Goal: Task Accomplishment & Management: Complete application form

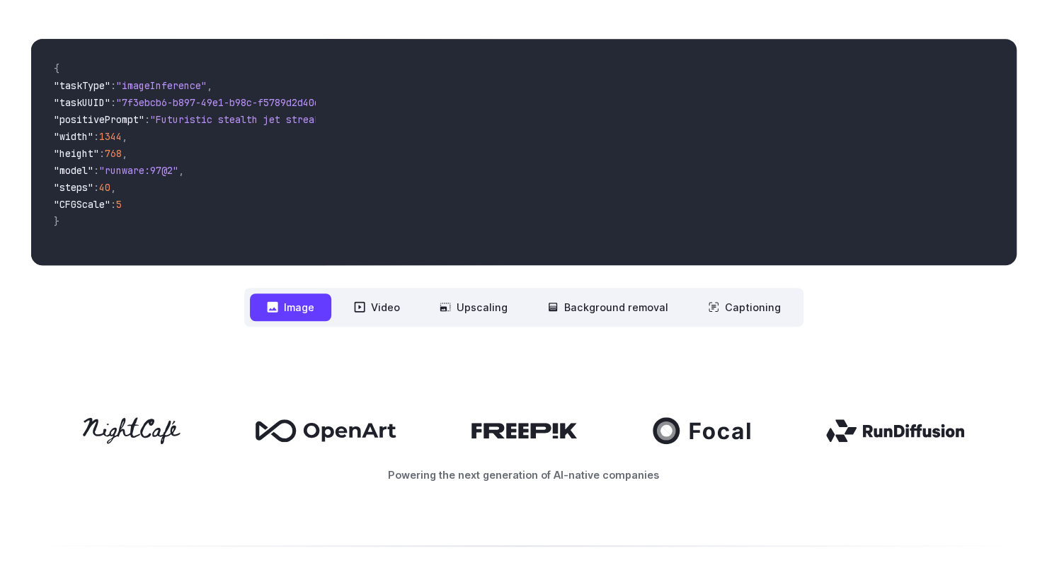
click at [304, 315] on button "Image" at bounding box center [290, 308] width 81 height 28
click at [392, 308] on button "Video" at bounding box center [377, 308] width 80 height 28
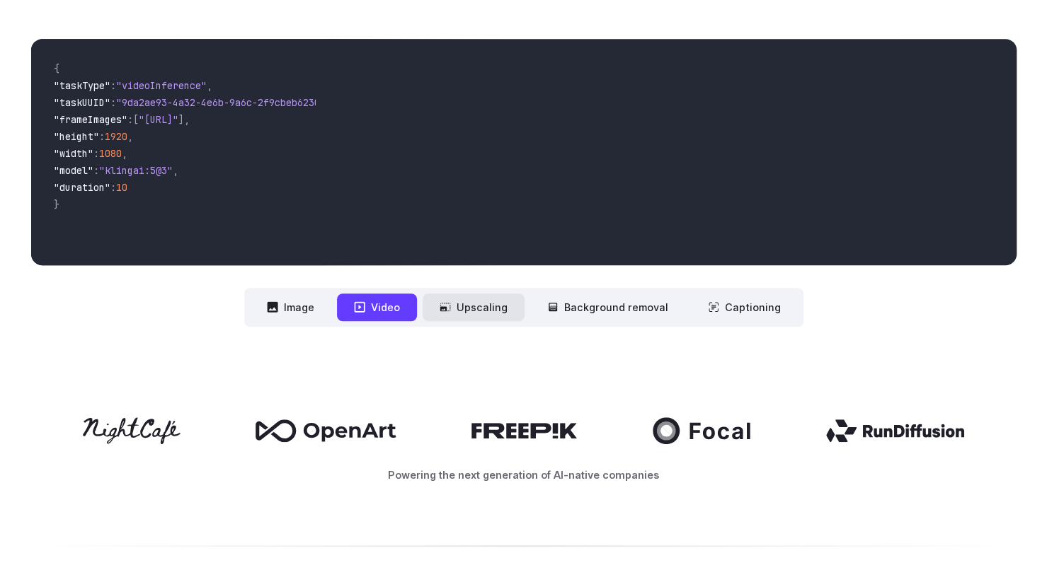
click at [447, 305] on icon at bounding box center [444, 306] width 11 height 11
click at [473, 312] on button "Upscaling" at bounding box center [473, 308] width 102 height 28
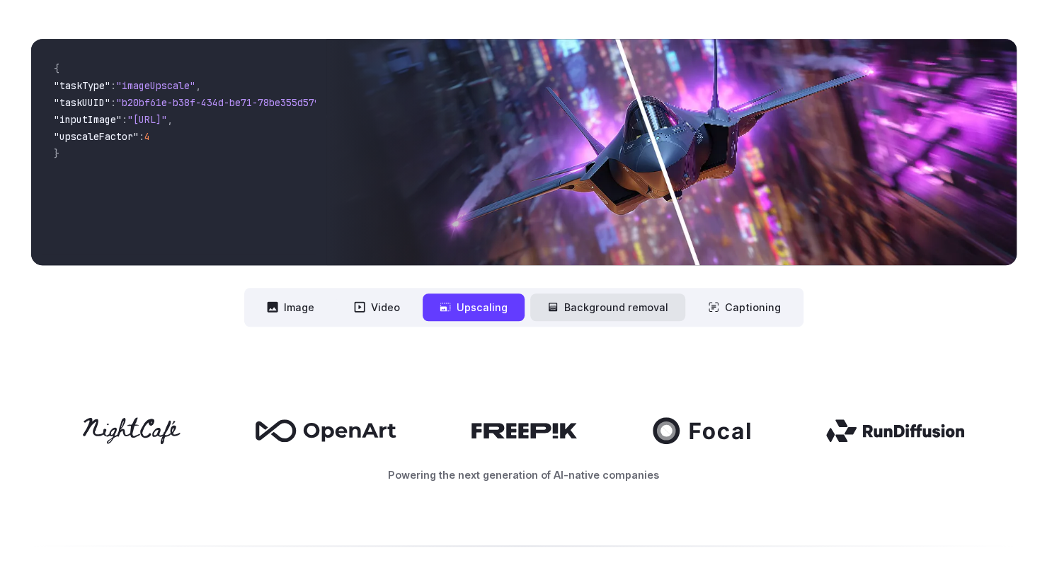
click at [610, 309] on button "Background removal" at bounding box center [607, 308] width 155 height 28
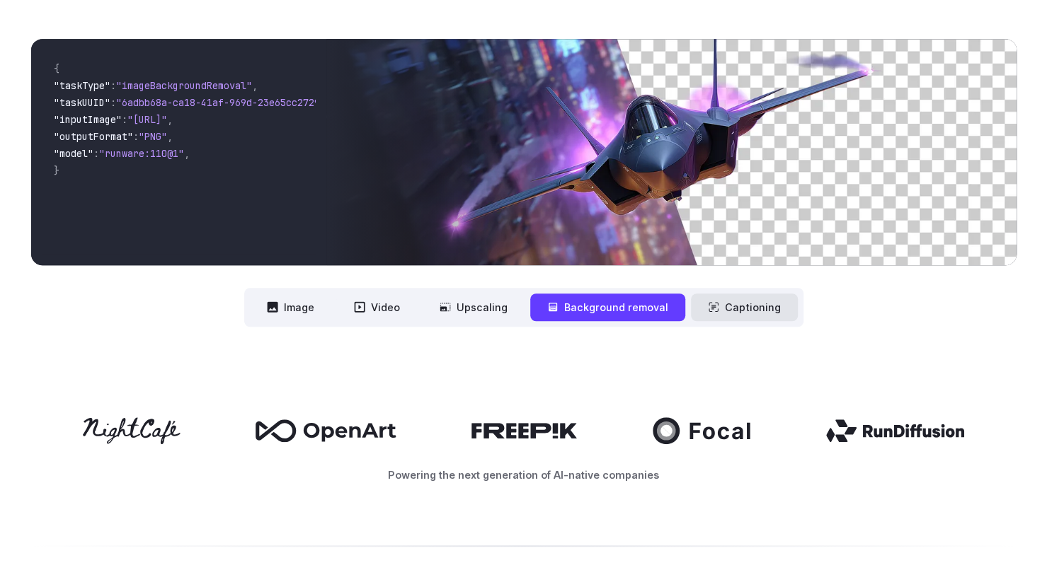
click at [747, 306] on button "Captioning" at bounding box center [744, 308] width 107 height 28
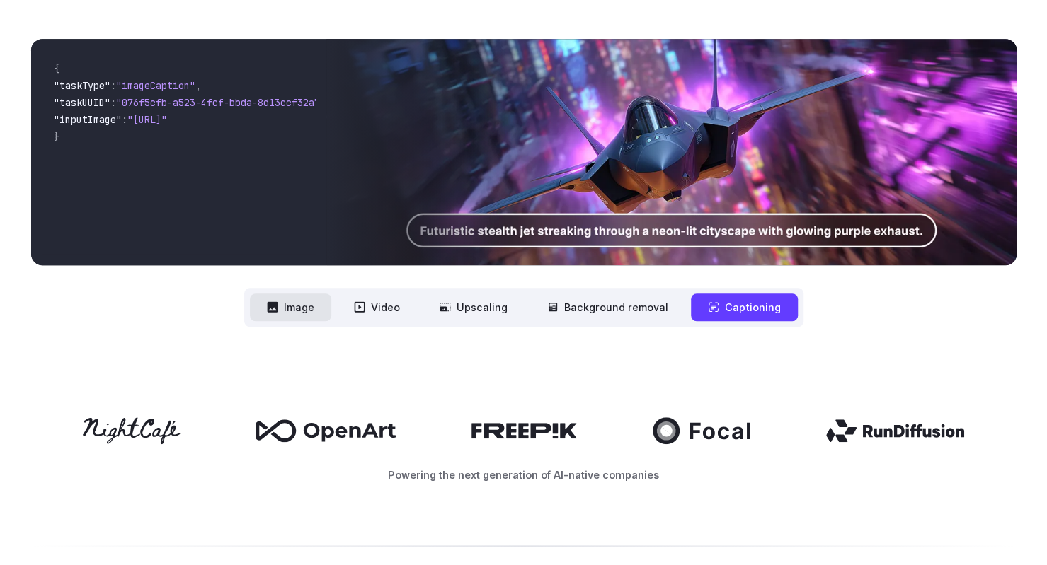
click at [314, 309] on button "Image" at bounding box center [290, 308] width 81 height 28
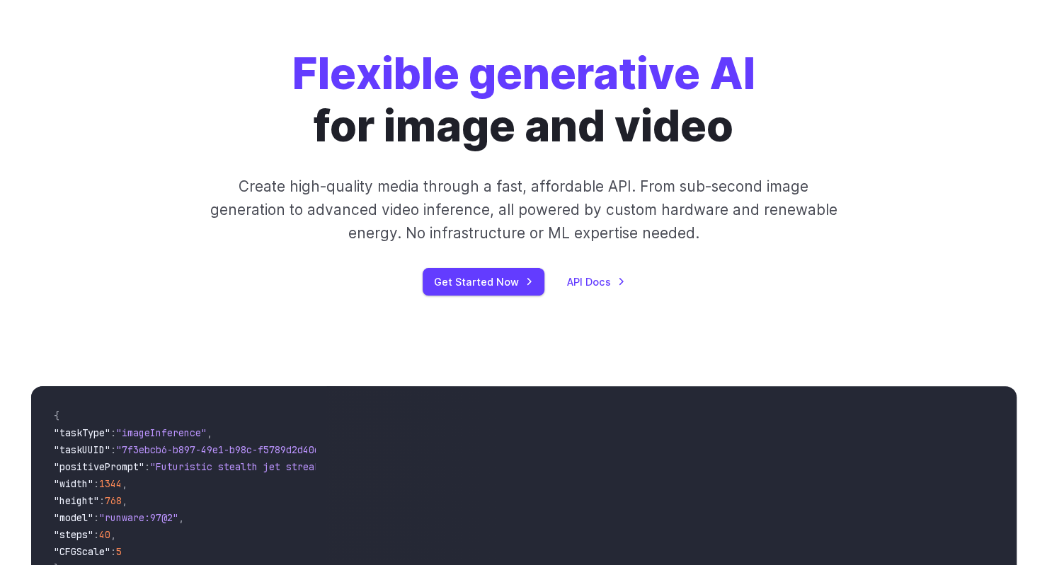
scroll to position [71, 0]
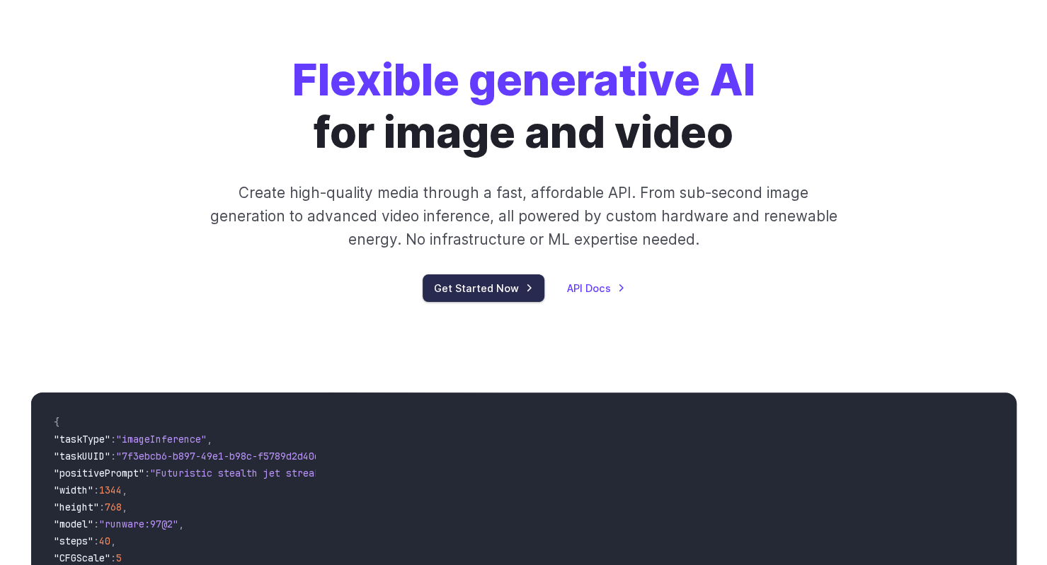
click at [465, 296] on link "Get Started Now" at bounding box center [483, 289] width 122 height 28
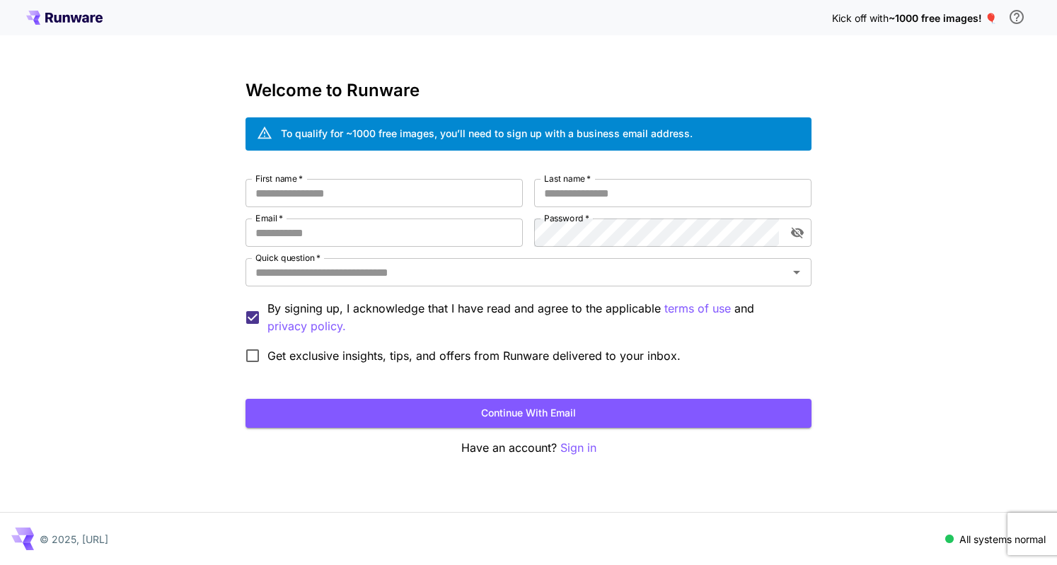
click at [494, 216] on div "First name   * First name   * Last name   * Last name   * Email   * Email   * P…" at bounding box center [529, 275] width 566 height 192
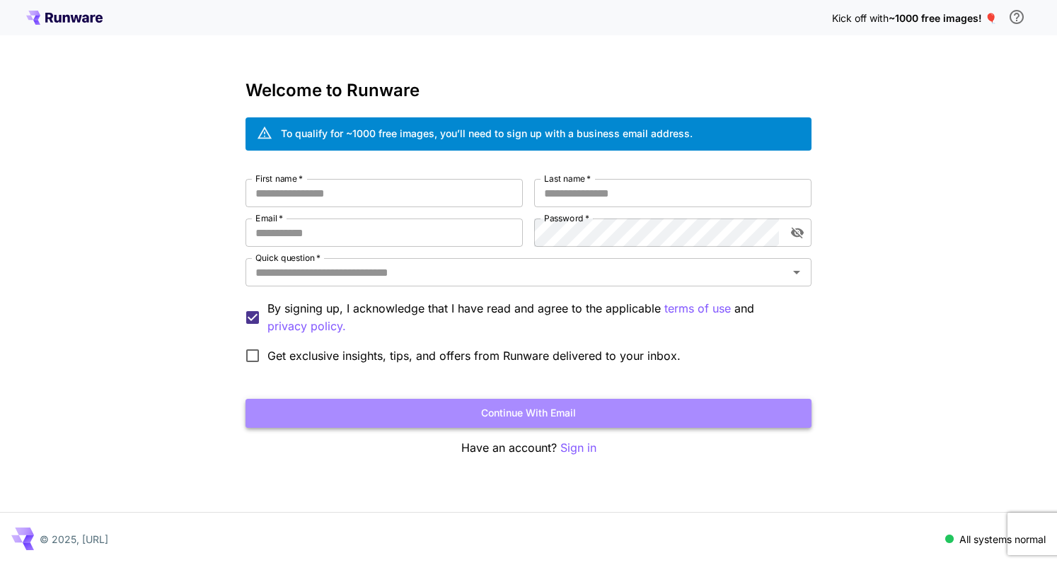
click at [552, 414] on button "Continue with email" at bounding box center [529, 413] width 566 height 29
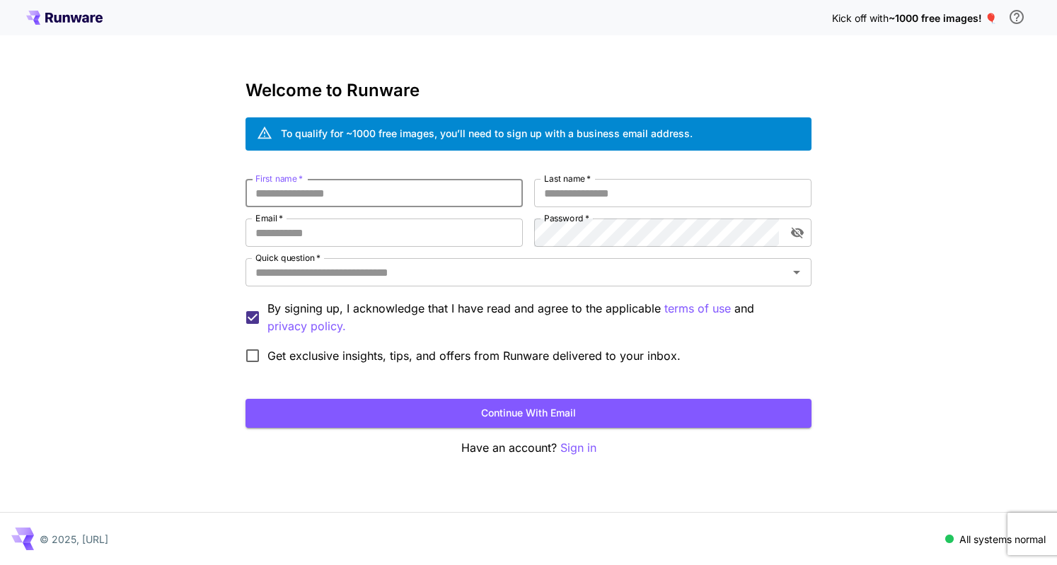
click at [470, 202] on input "First name   *" at bounding box center [384, 193] width 277 height 28
click at [470, 201] on input "First name   *" at bounding box center [384, 193] width 277 height 28
type input "*"
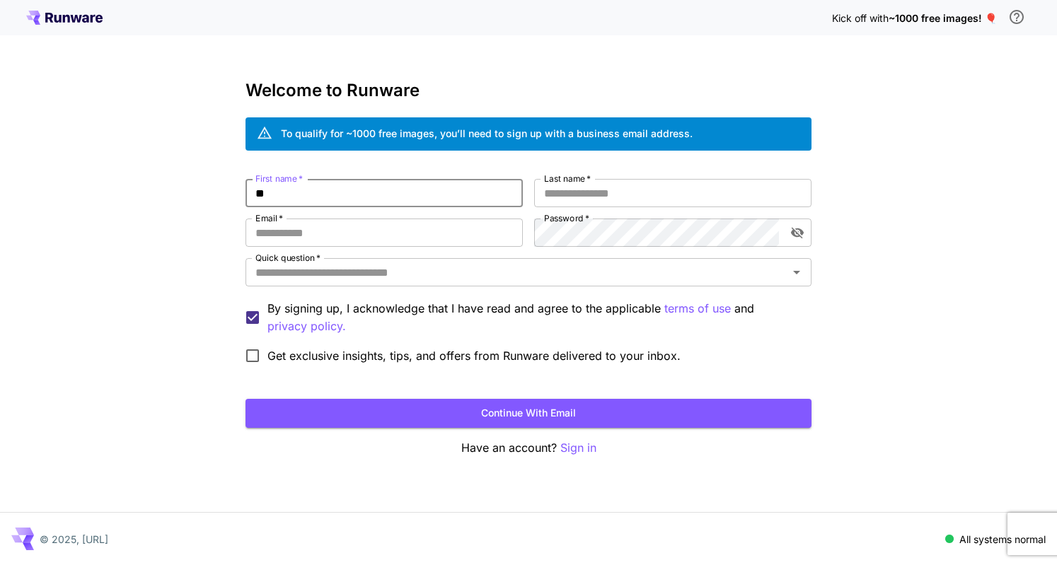
type input "*"
type input "*****"
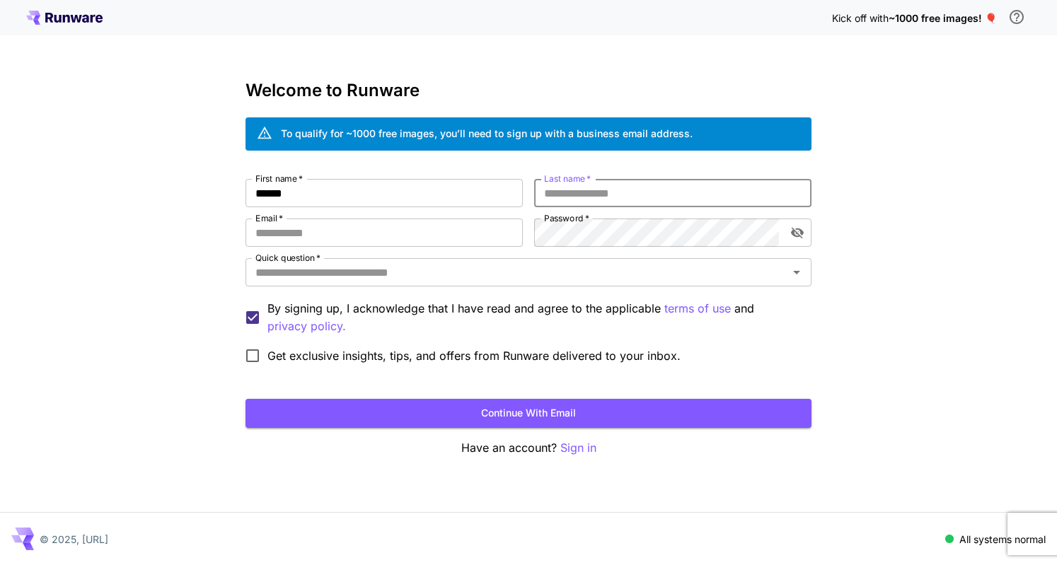
click at [590, 194] on input "Last name   *" at bounding box center [672, 193] width 277 height 28
type input "****"
click at [246, 399] on button "Continue with email" at bounding box center [529, 413] width 566 height 29
click at [530, 414] on button "Continue with email" at bounding box center [529, 413] width 566 height 29
click at [431, 240] on input "Email   *" at bounding box center [384, 233] width 277 height 28
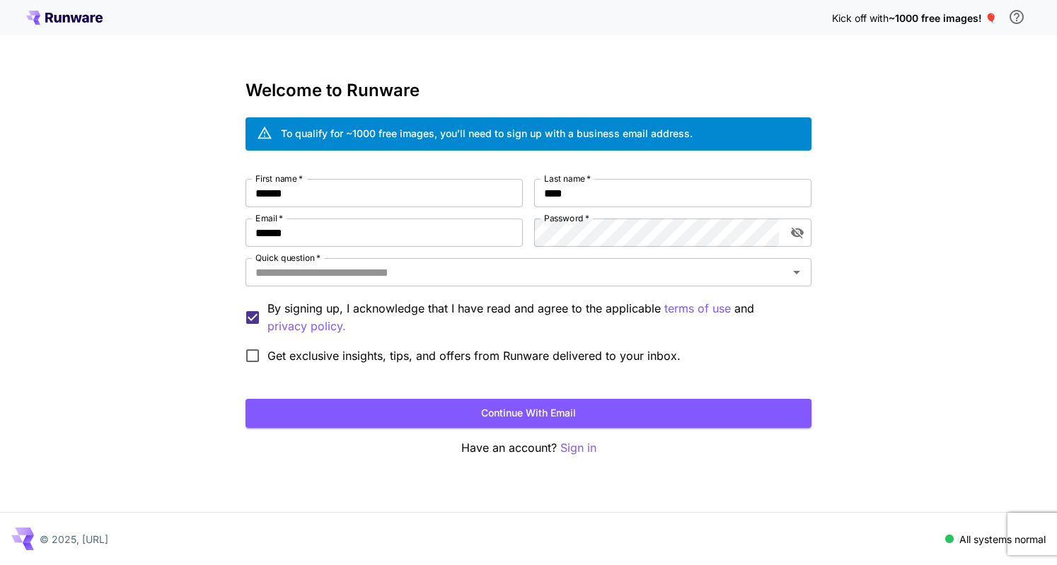
click at [347, 253] on div "First name   * ***** First name   * Last name   * **** Last name   * Email   * …" at bounding box center [529, 275] width 566 height 192
click at [685, 261] on div "Quick question   *" at bounding box center [529, 272] width 566 height 28
click at [681, 250] on div "First name   * ***** First name   * Last name   * **** Last name   * Email   * …" at bounding box center [529, 275] width 566 height 192
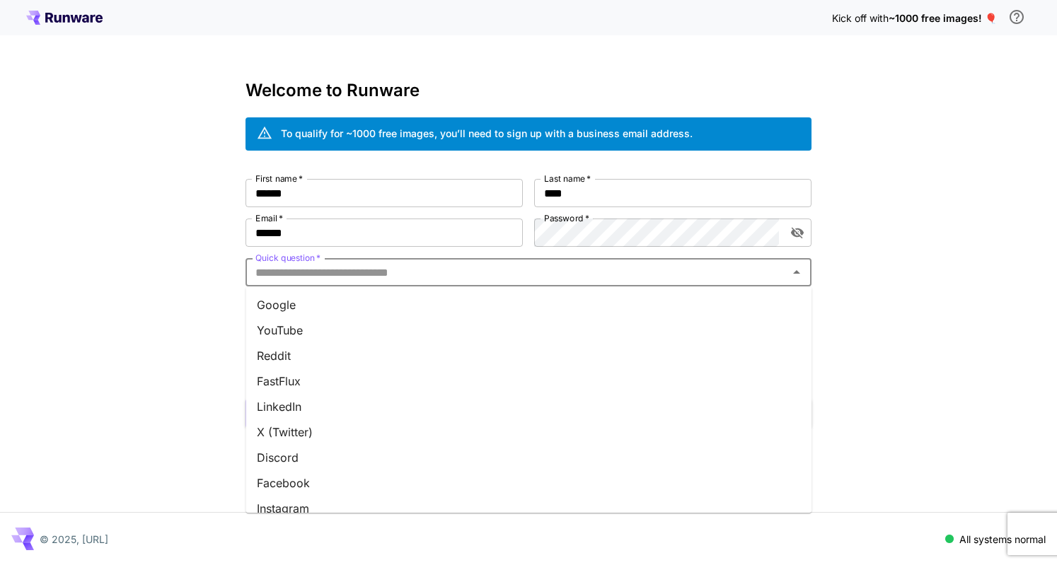
drag, startPoint x: 466, startPoint y: 268, endPoint x: 463, endPoint y: 256, distance: 12.2
click at [464, 267] on input "Quick question   *" at bounding box center [517, 273] width 534 height 20
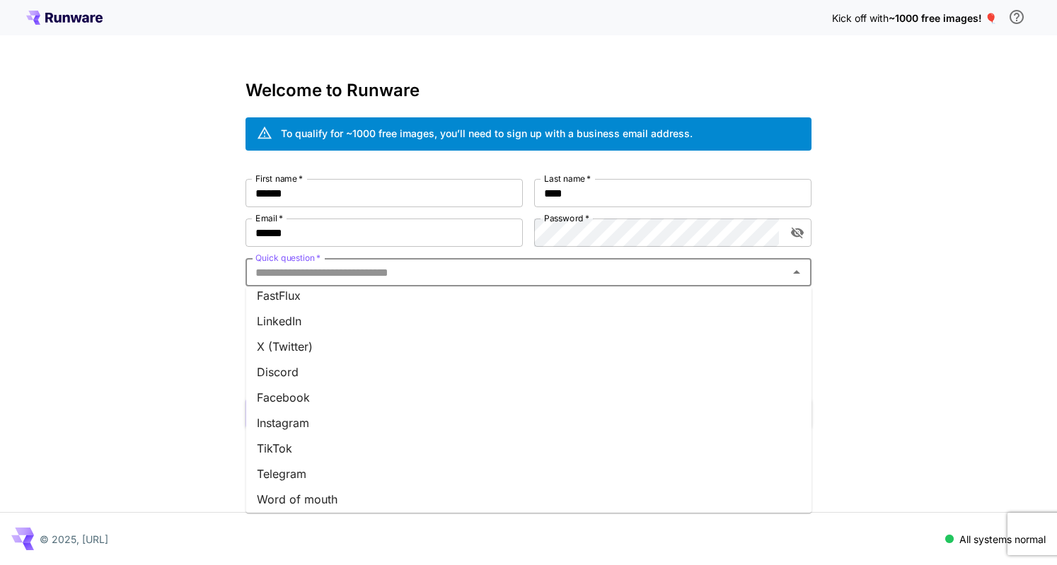
scroll to position [167, 0]
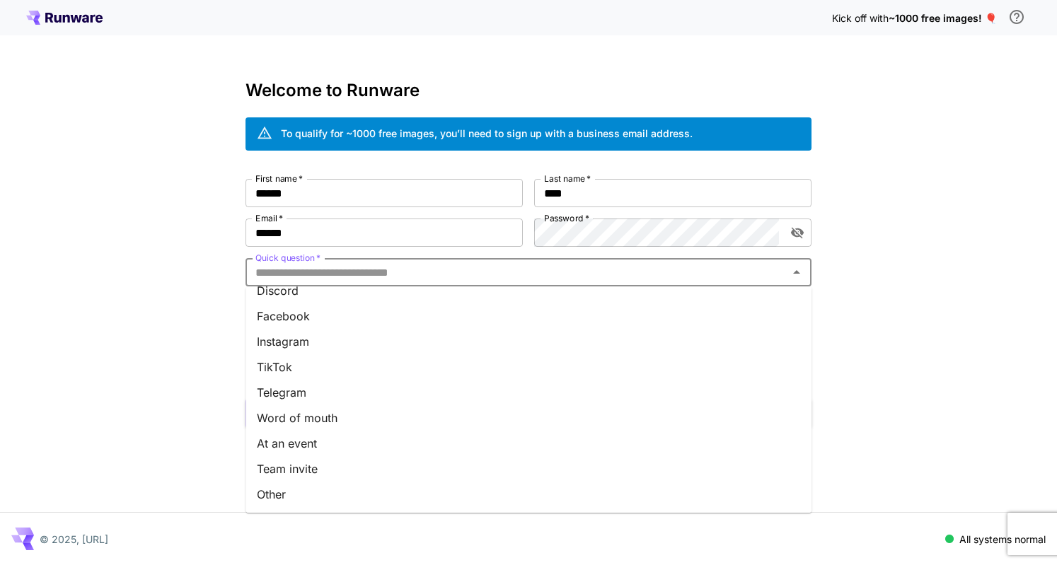
click at [167, 326] on div "Kick off with ~1000 free images! 🎈 Welcome to Runware To qualify for ~1000 free…" at bounding box center [528, 282] width 1057 height 565
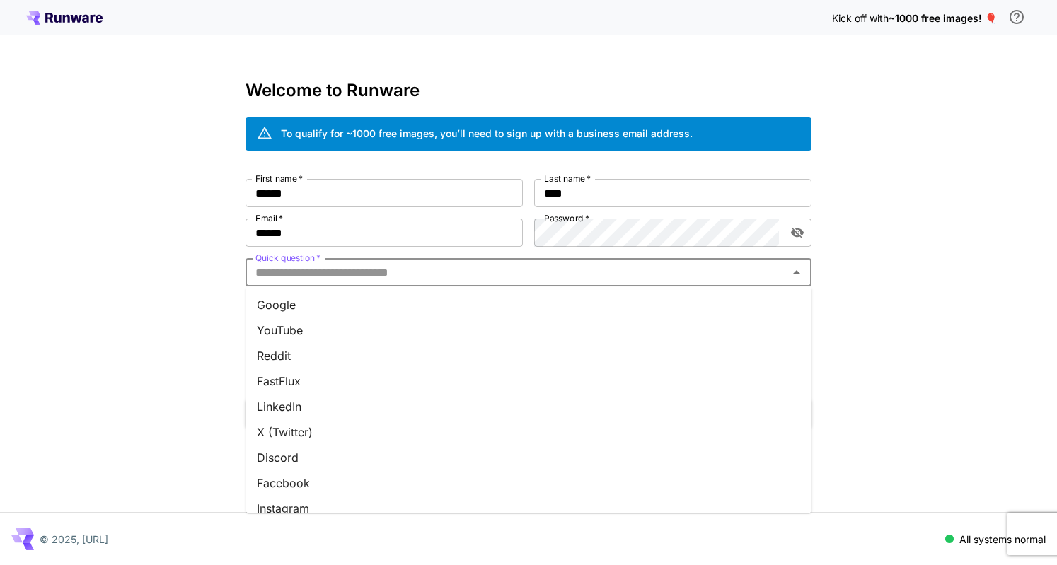
click at [415, 280] on input "Quick question   *" at bounding box center [517, 273] width 534 height 20
click at [292, 312] on li "Google" at bounding box center [529, 304] width 566 height 25
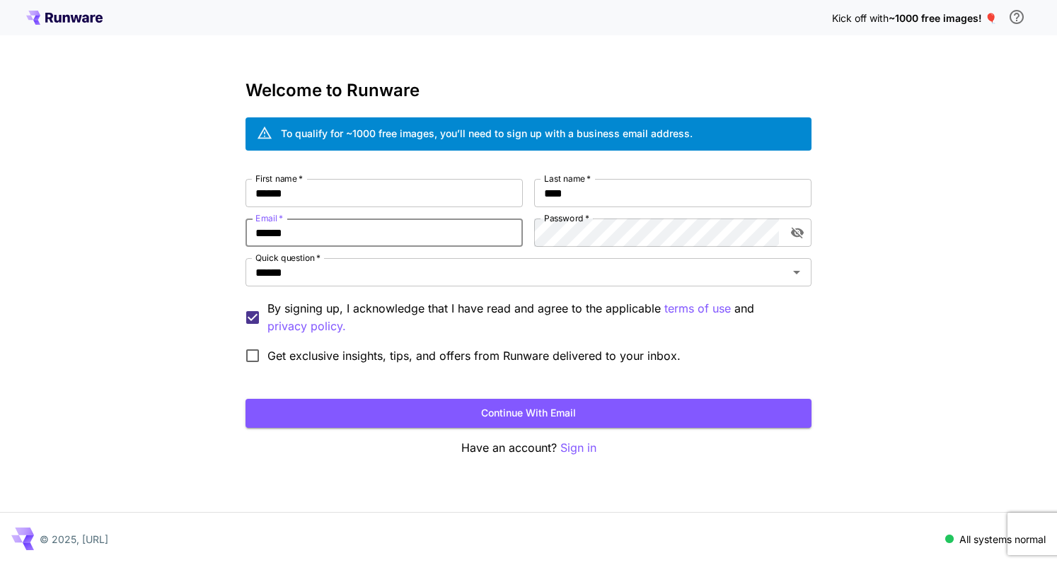
click at [487, 242] on input "******" at bounding box center [384, 233] width 277 height 28
type input "*"
